Goal: Information Seeking & Learning: Check status

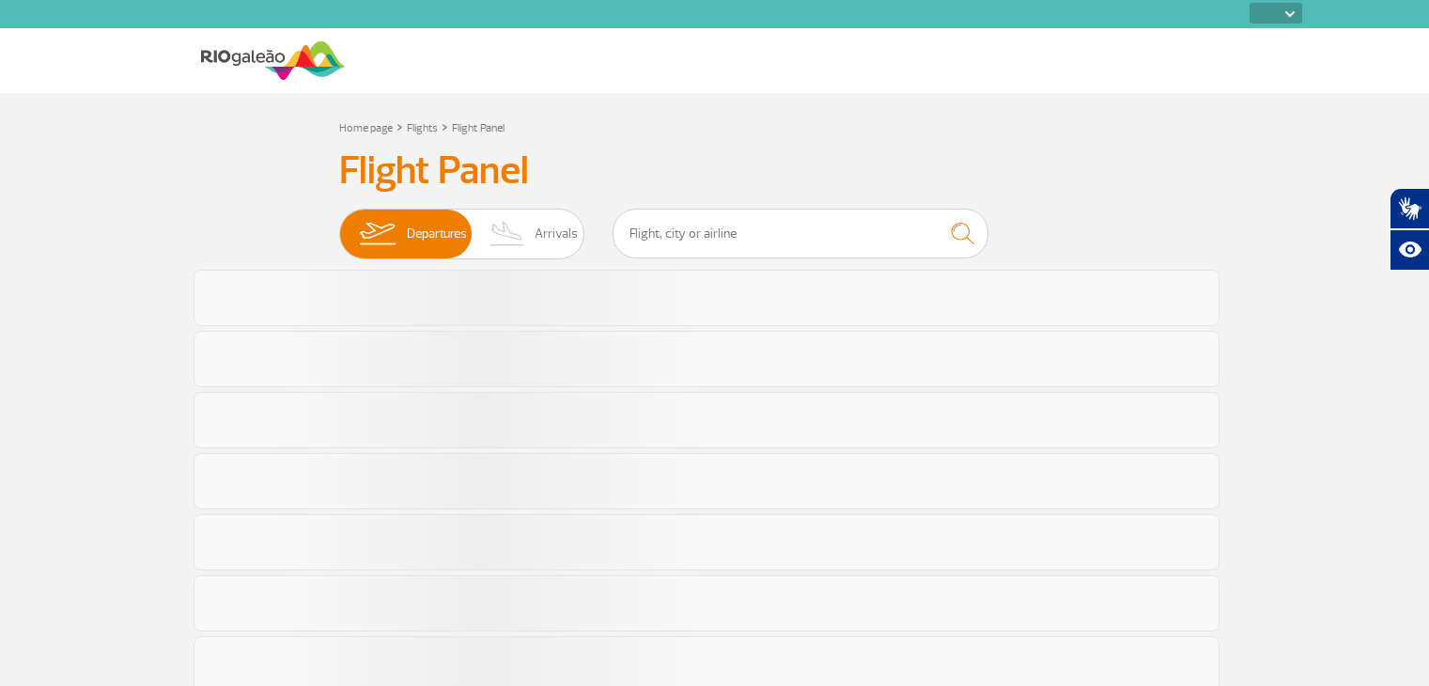
select select
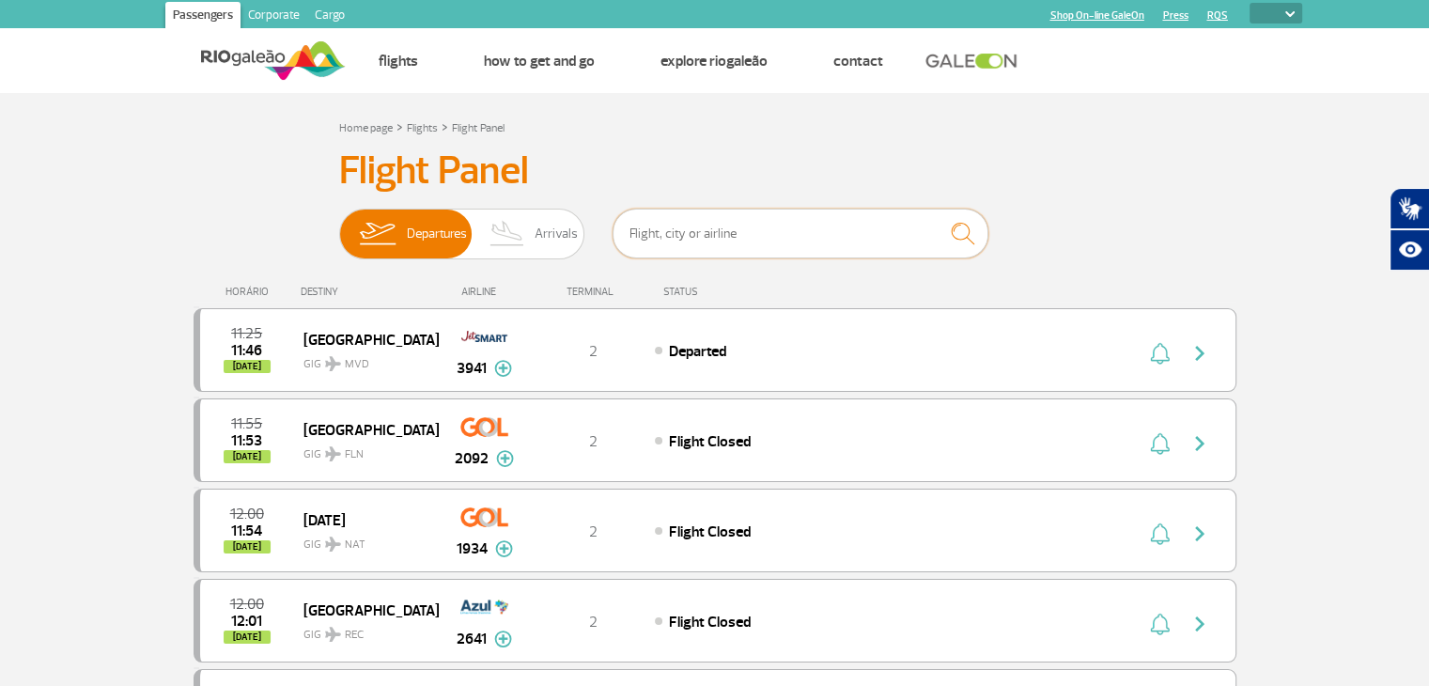
click at [748, 238] on input "text" at bounding box center [800, 234] width 376 height 50
paste input "Voo 9807"
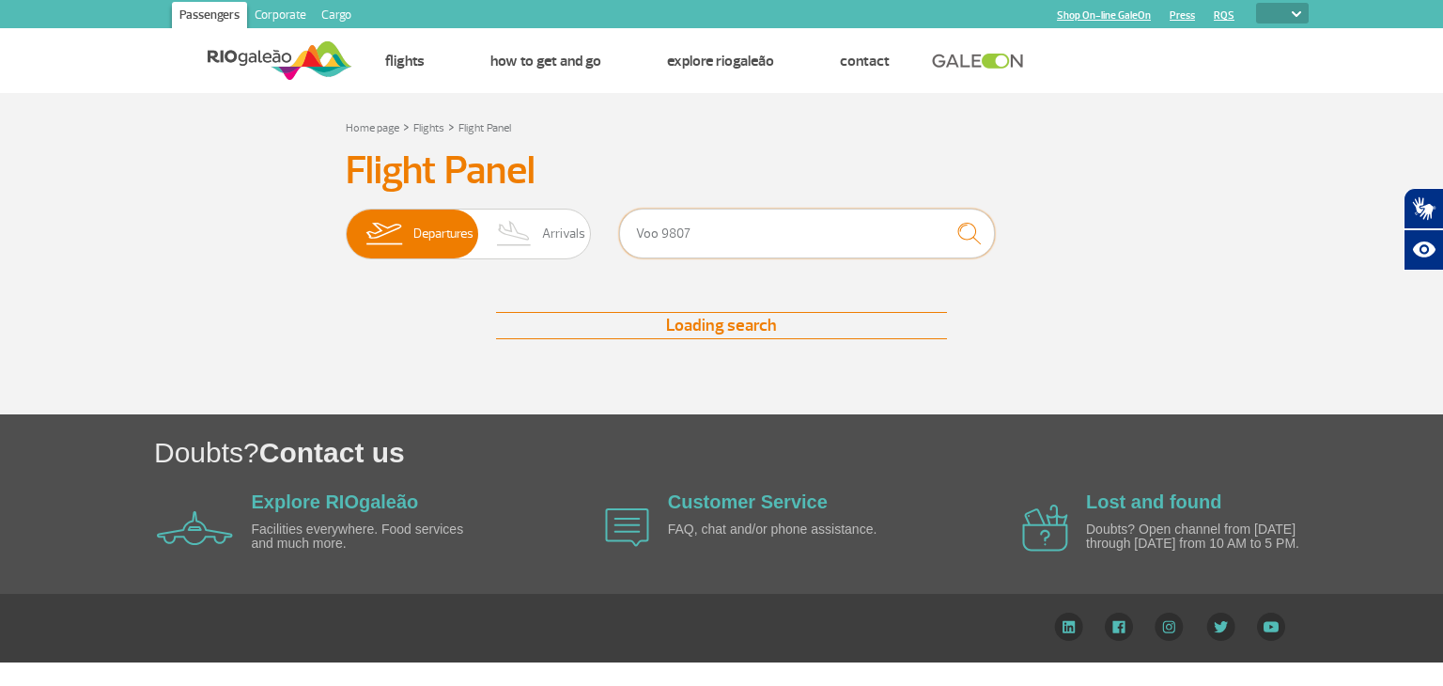
drag, startPoint x: 653, startPoint y: 227, endPoint x: 619, endPoint y: 230, distance: 33.9
click at [611, 229] on div "Departures Arrivals Voo 9807" at bounding box center [721, 237] width 751 height 56
click at [661, 226] on input "Voo 9807" at bounding box center [807, 234] width 376 height 50
click at [660, 226] on input "Voo 9807" at bounding box center [807, 234] width 376 height 50
type input "9807"
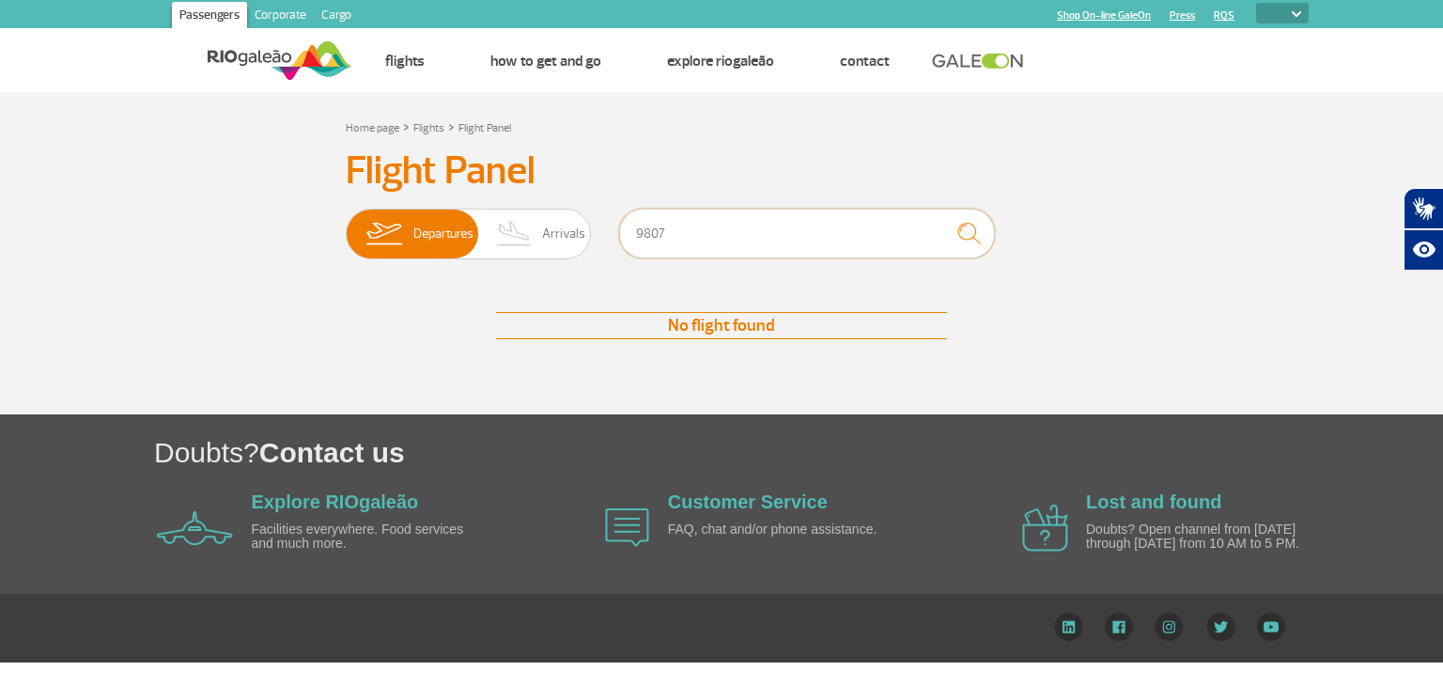
drag, startPoint x: 673, startPoint y: 226, endPoint x: 624, endPoint y: 224, distance: 48.9
click at [624, 224] on input "9807" at bounding box center [807, 234] width 376 height 50
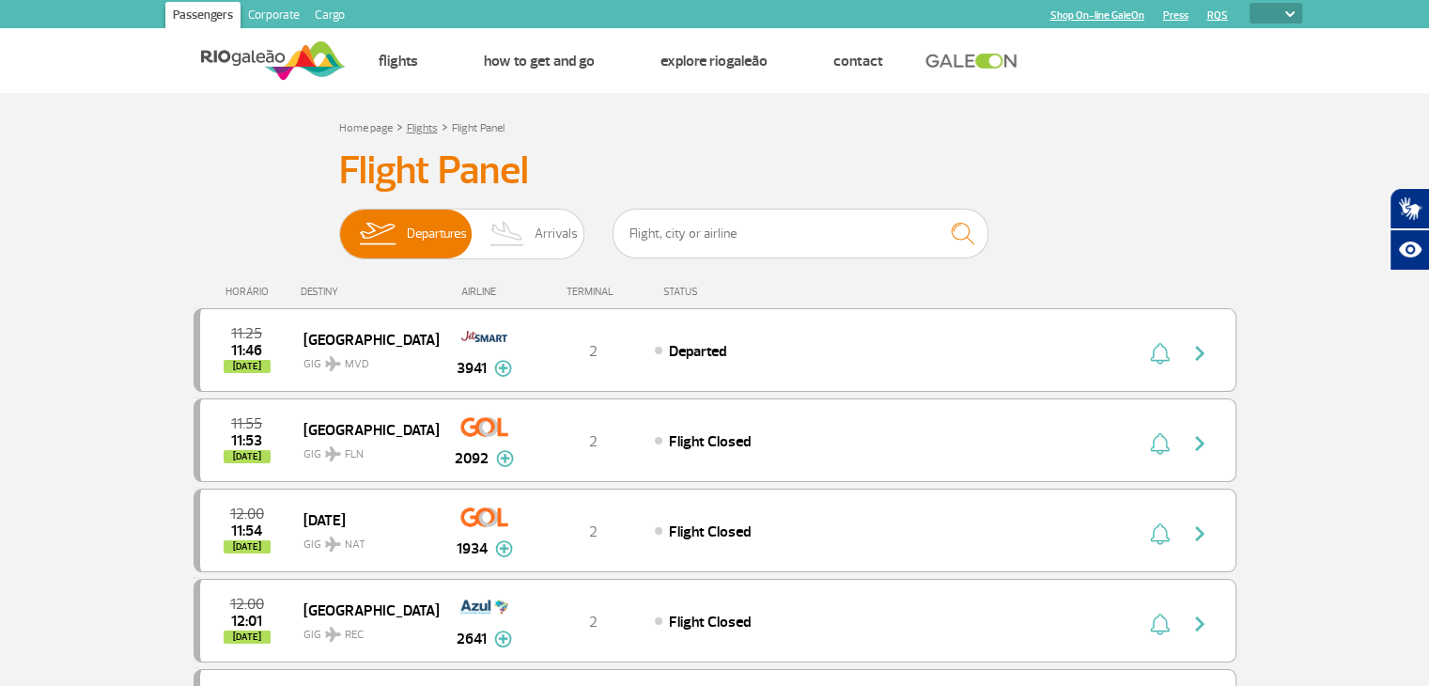
click at [421, 123] on link "Flights" at bounding box center [422, 128] width 31 height 14
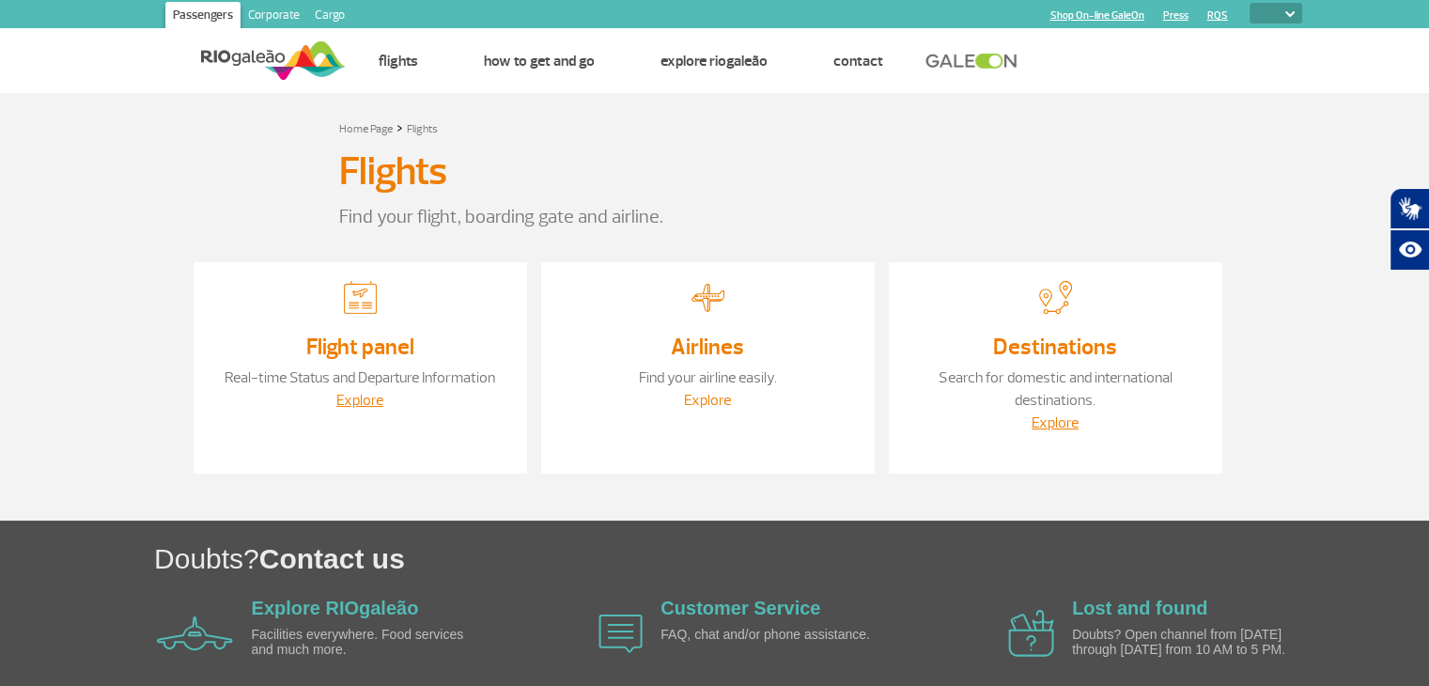
click at [712, 399] on link "Explore" at bounding box center [707, 400] width 47 height 19
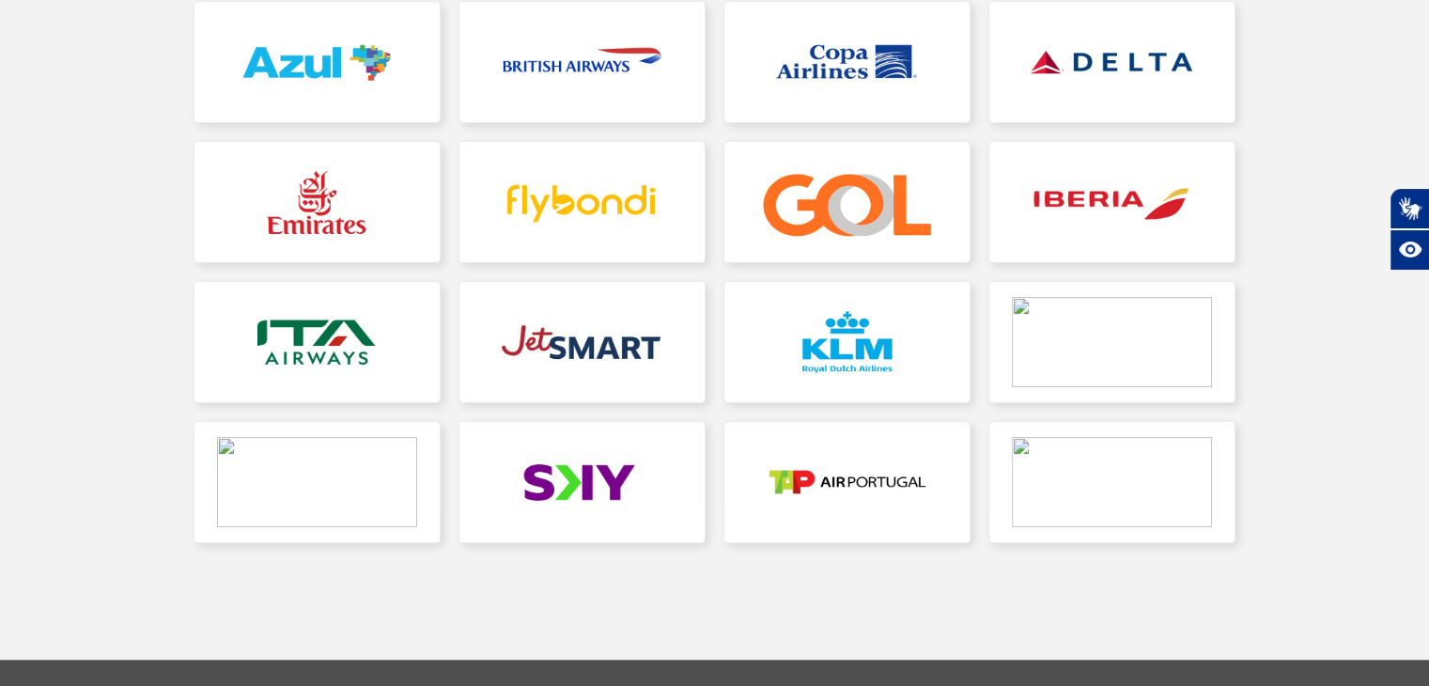
scroll to position [470, 0]
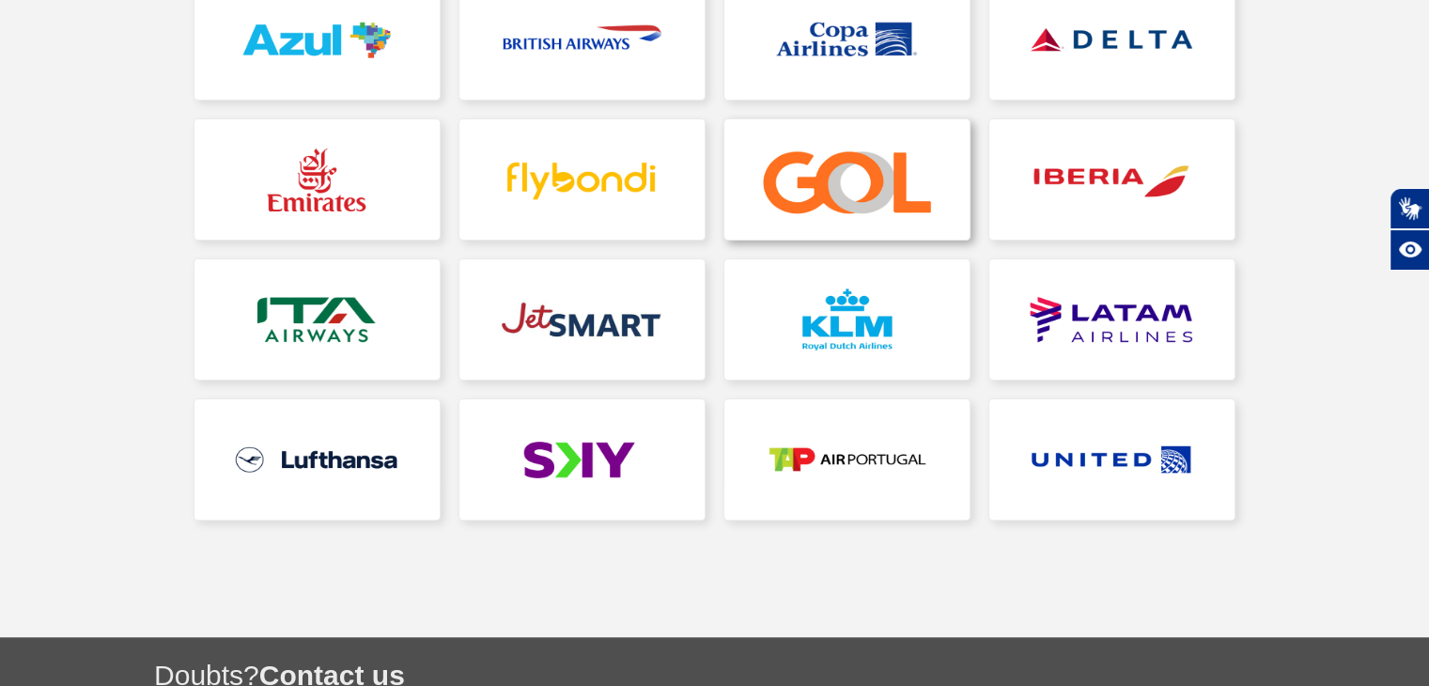
click at [849, 193] on link at bounding box center [846, 179] width 245 height 120
